Goal: Find specific page/section: Find specific page/section

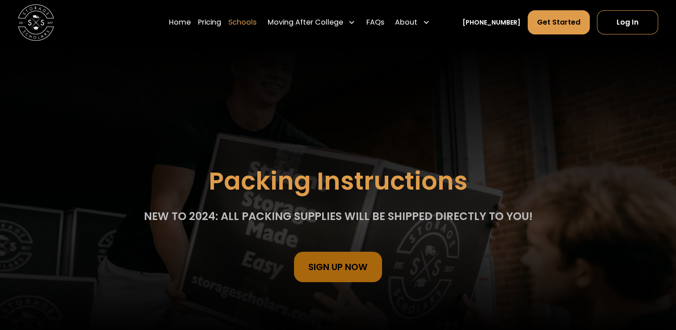
click at [256, 24] on link "Schools" at bounding box center [242, 22] width 28 height 25
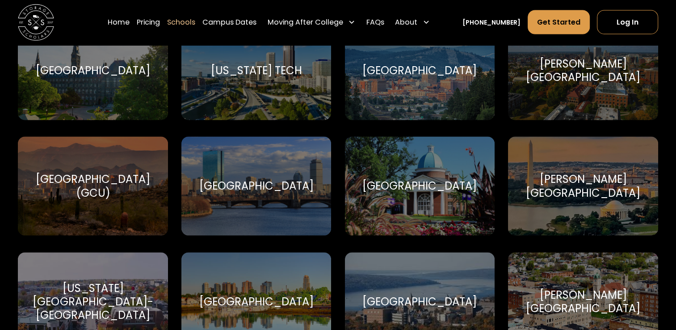
scroll to position [1831, 0]
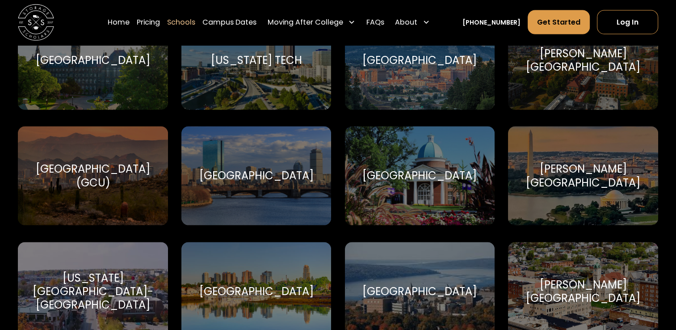
click at [572, 178] on div "Howard University" at bounding box center [583, 175] width 128 height 27
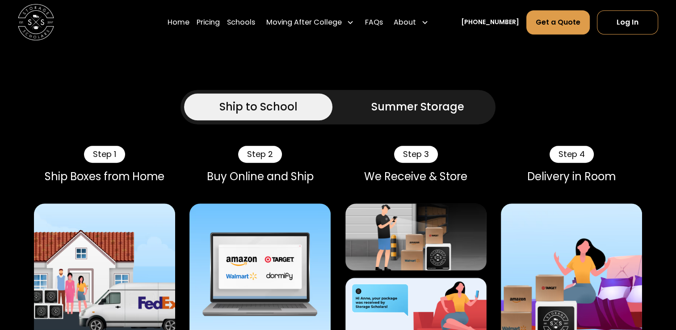
scroll to position [491, 0]
